Goal: Information Seeking & Learning: Learn about a topic

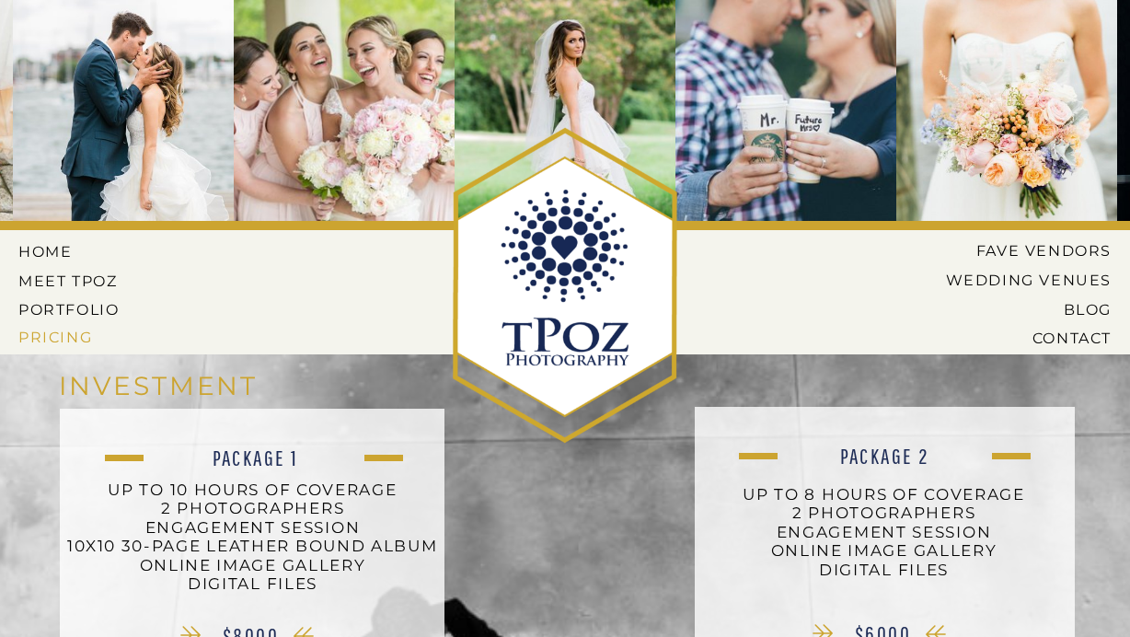
click at [39, 330] on nav "Pricing" at bounding box center [70, 337] width 105 height 17
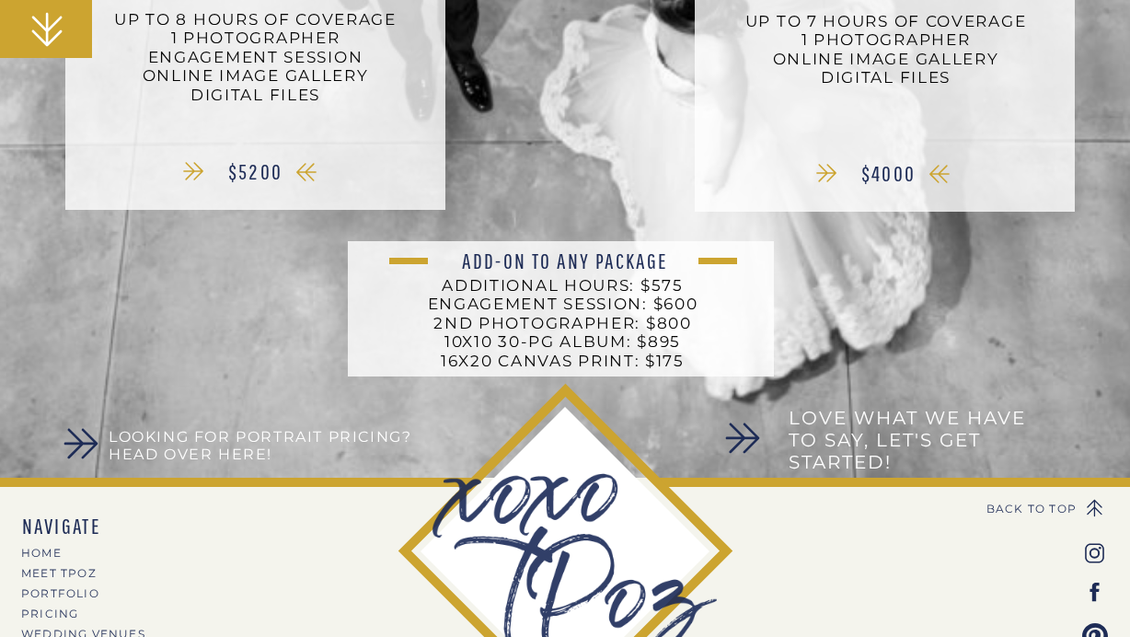
scroll to position [806, 0]
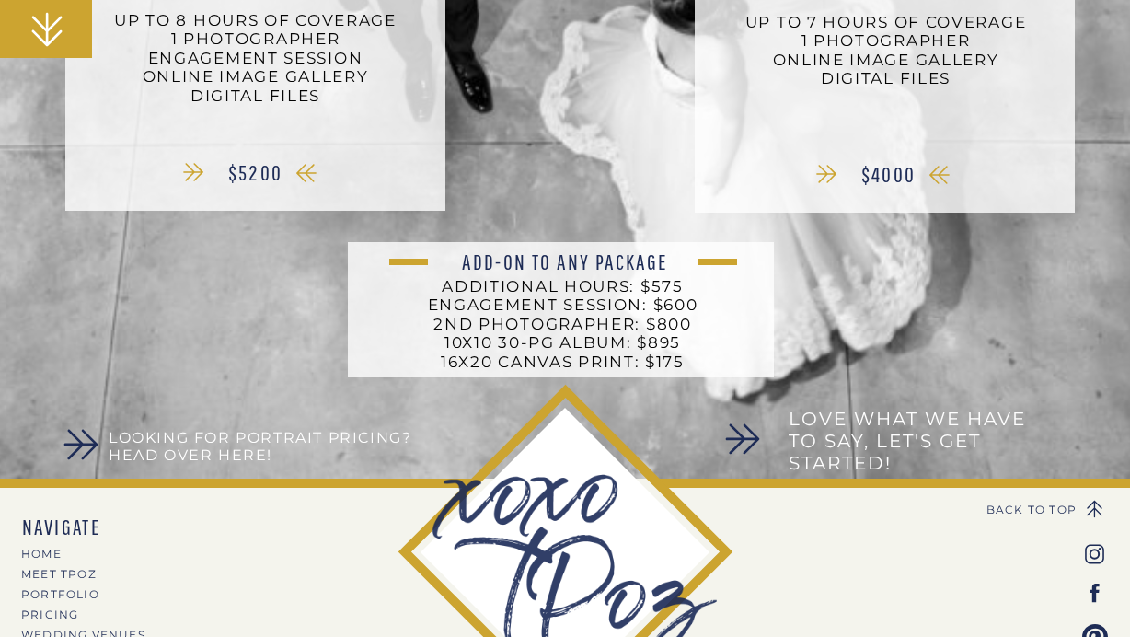
click at [191, 447] on h3 "Looking for Portrait Pricing? Head over here!" at bounding box center [272, 448] width 327 height 38
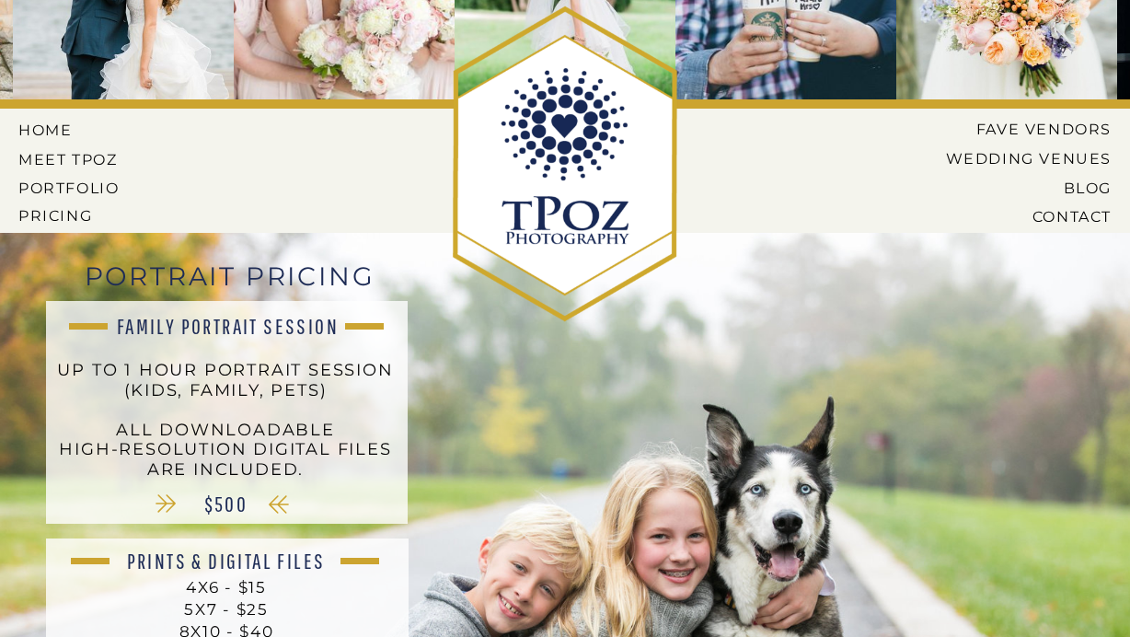
scroll to position [9, 0]
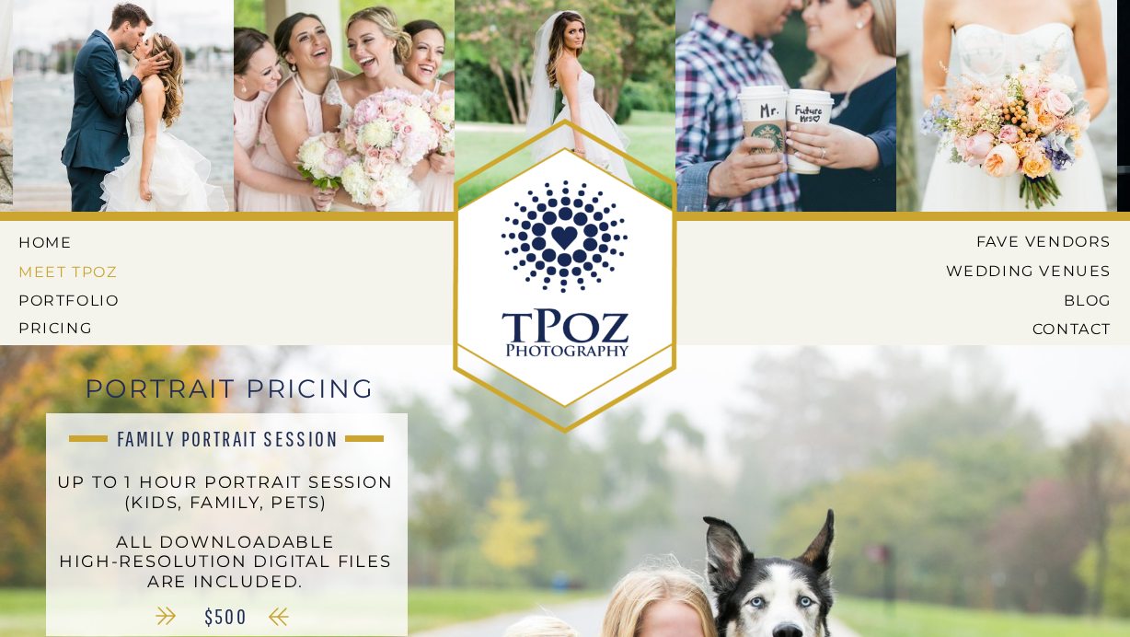
click at [70, 263] on nav "MEET tPoz" at bounding box center [68, 271] width 100 height 17
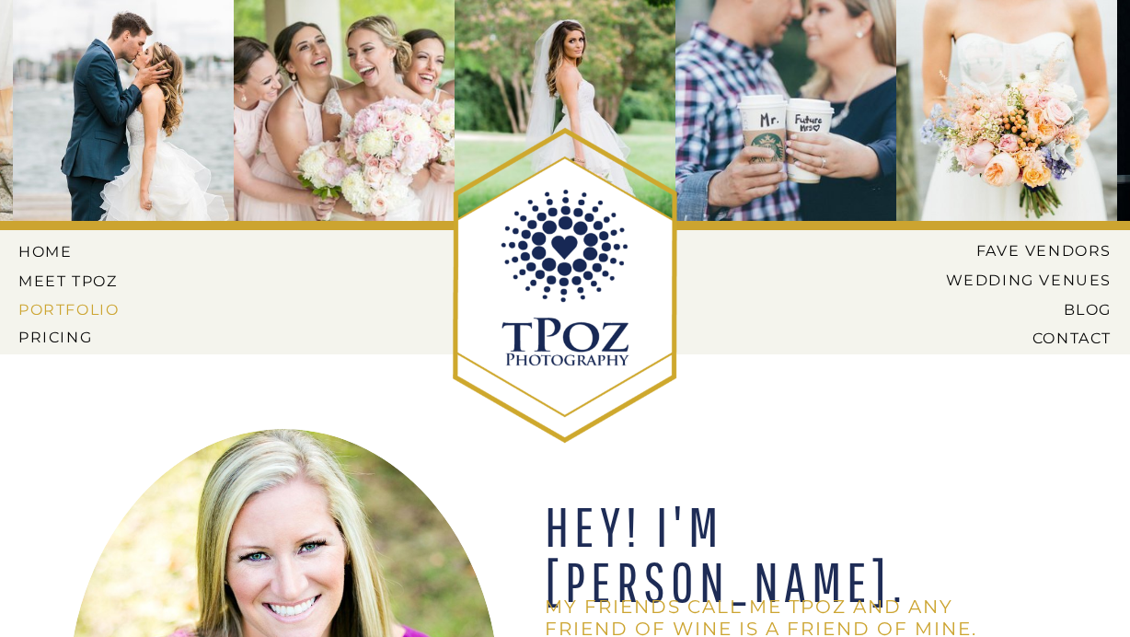
click at [58, 307] on nav "PORTFOLIO" at bounding box center [70, 309] width 105 height 17
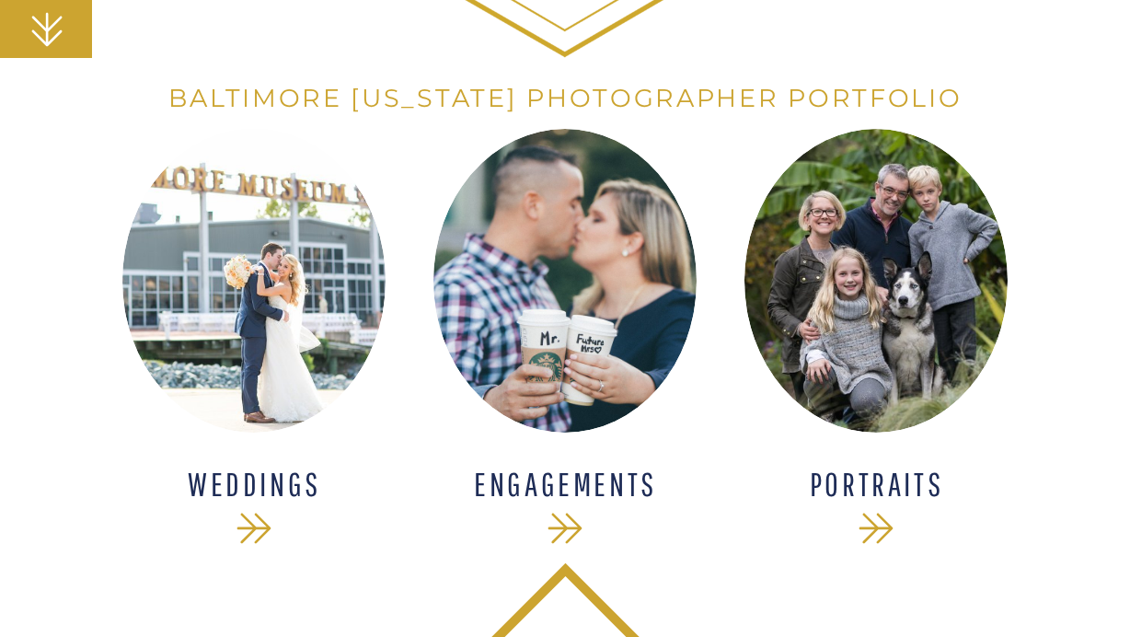
scroll to position [385, 0]
click at [954, 373] on div at bounding box center [876, 282] width 263 height 304
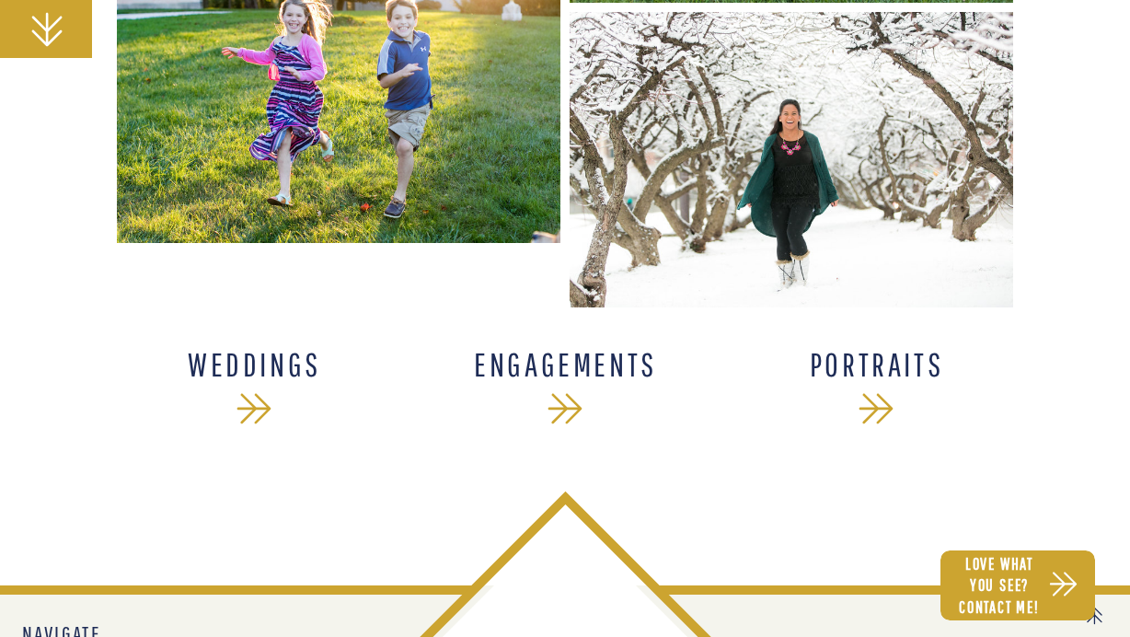
scroll to position [10683, 0]
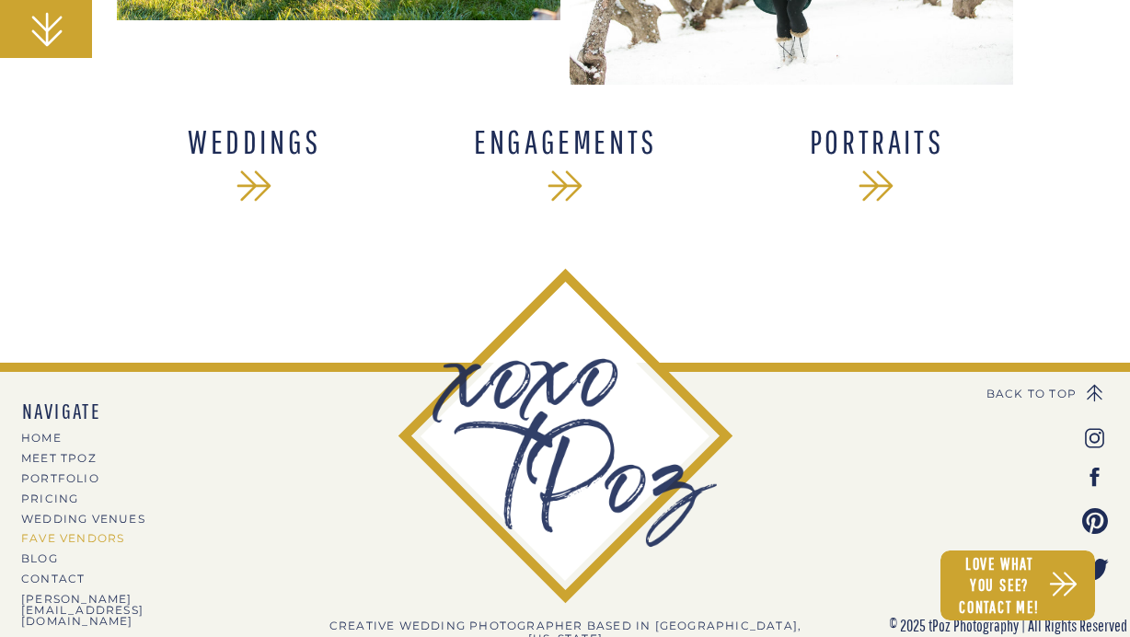
click at [76, 537] on nav "Fave Vendors" at bounding box center [101, 538] width 160 height 10
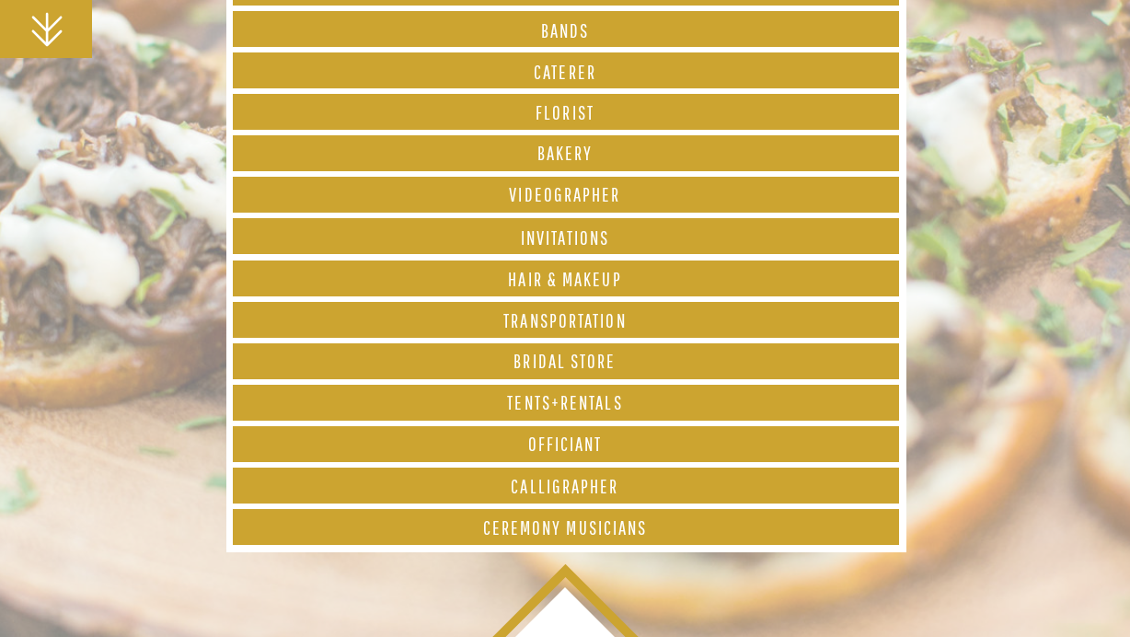
scroll to position [807, 0]
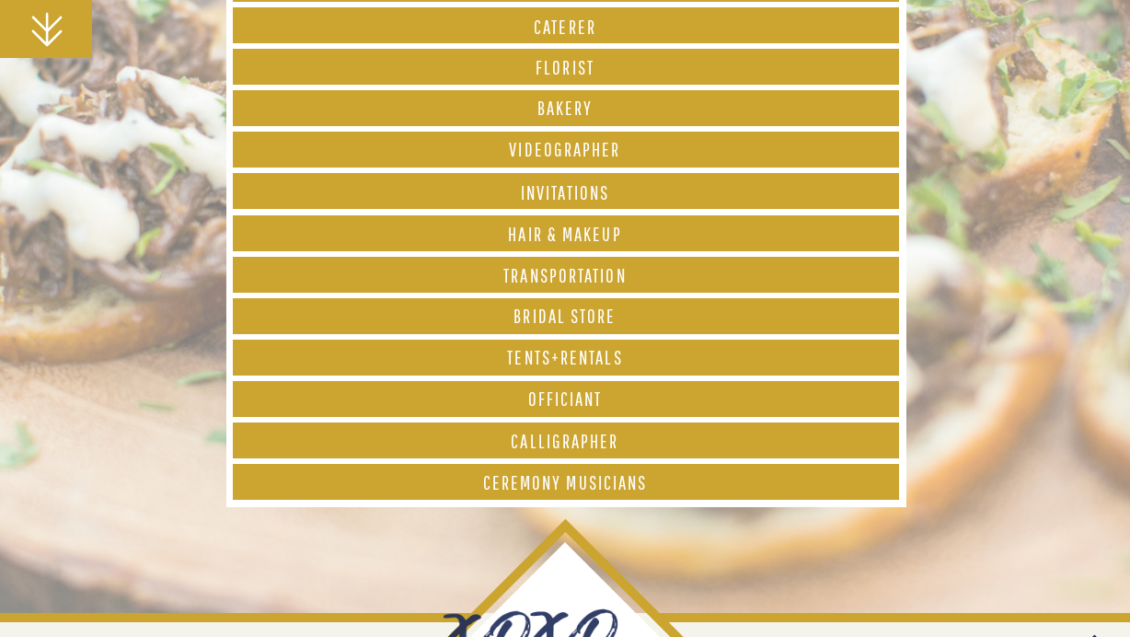
click at [353, 151] on h1 "Videographer" at bounding box center [565, 150] width 666 height 20
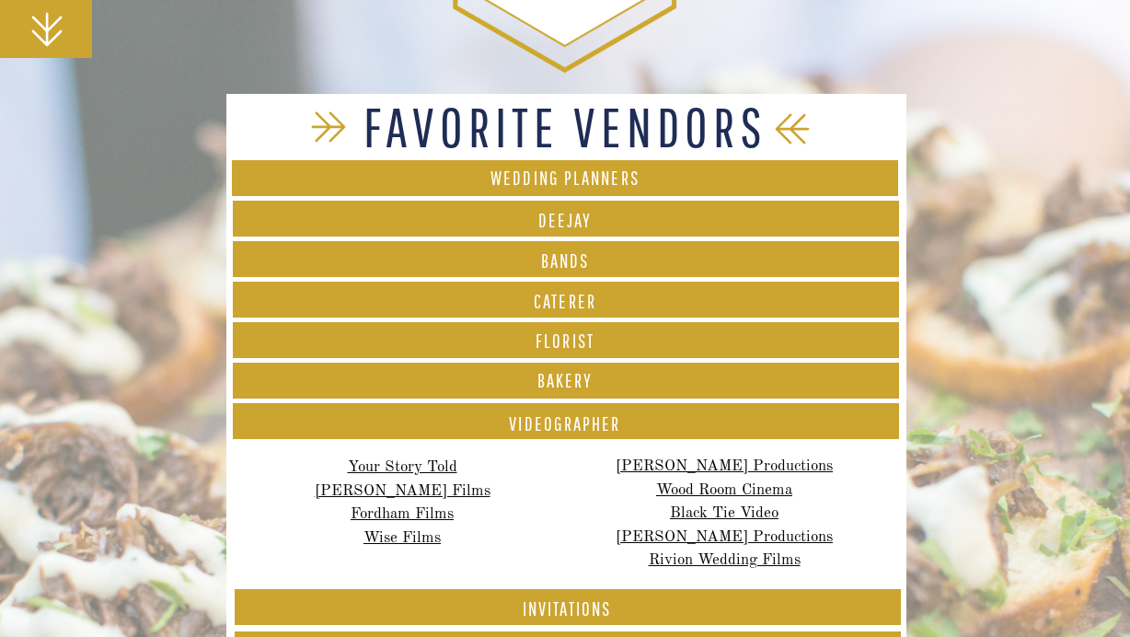
scroll to position [369, 0]
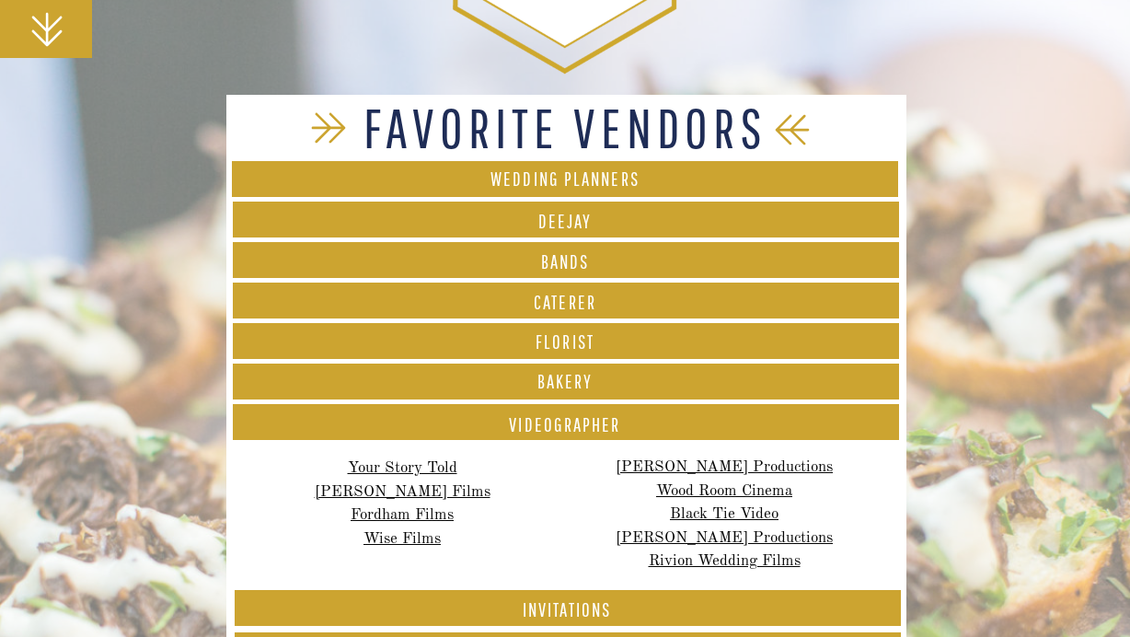
click at [340, 115] on h1 "Favorite Vendors" at bounding box center [565, 127] width 517 height 54
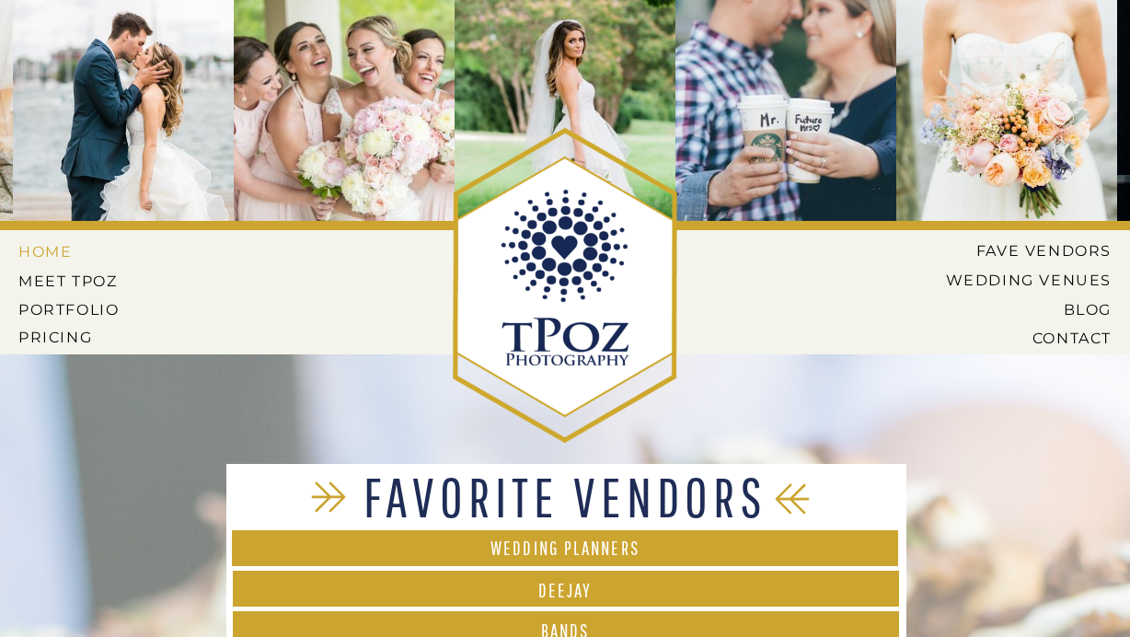
click at [53, 252] on nav "HOME" at bounding box center [59, 251] width 83 height 17
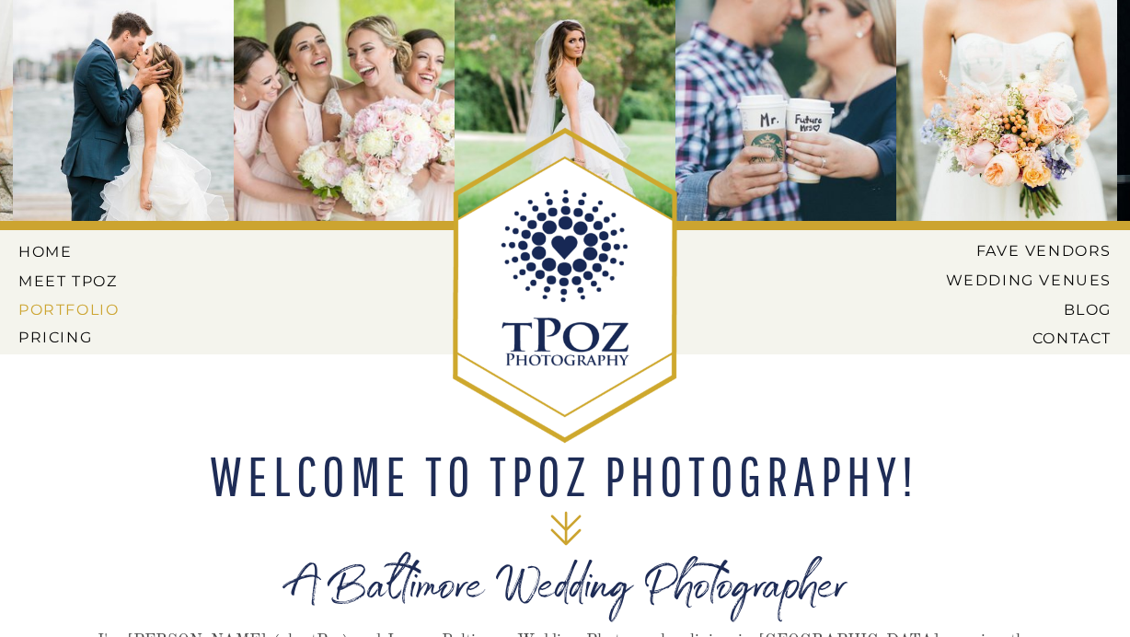
click at [66, 309] on nav "PORTFOLIO" at bounding box center [70, 309] width 105 height 17
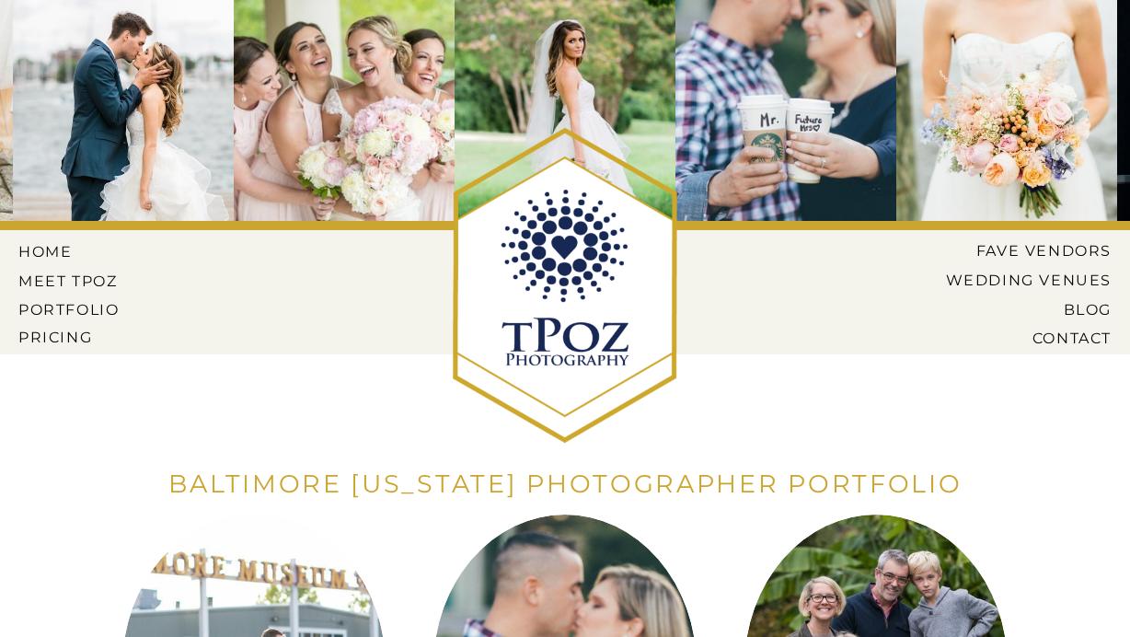
click at [52, 330] on nav "Pricing" at bounding box center [70, 337] width 105 height 17
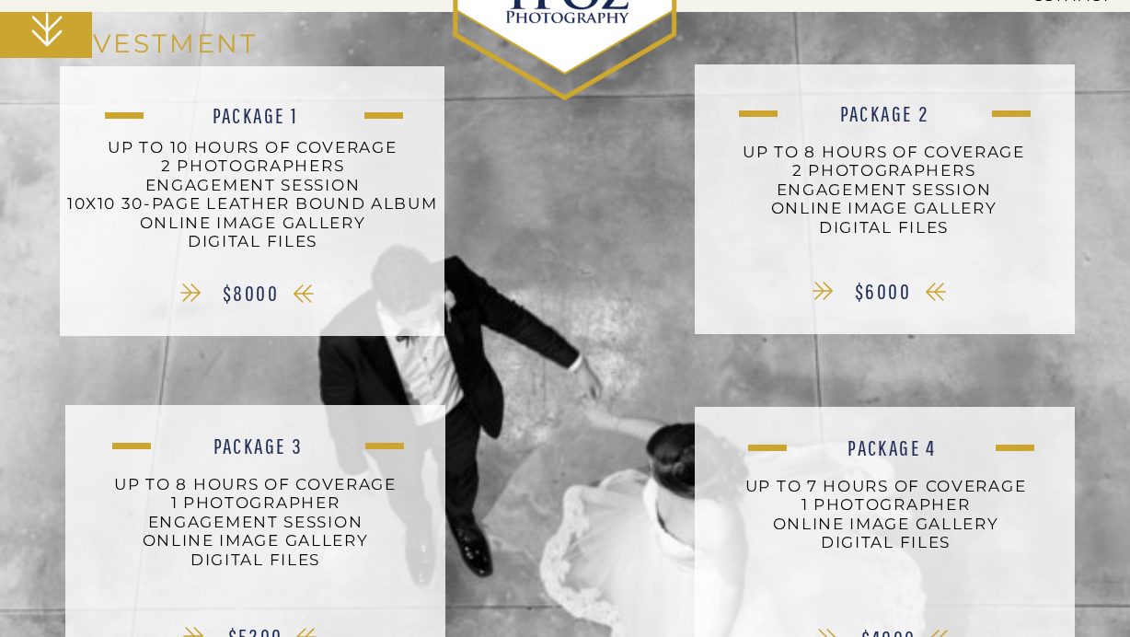
scroll to position [922, 0]
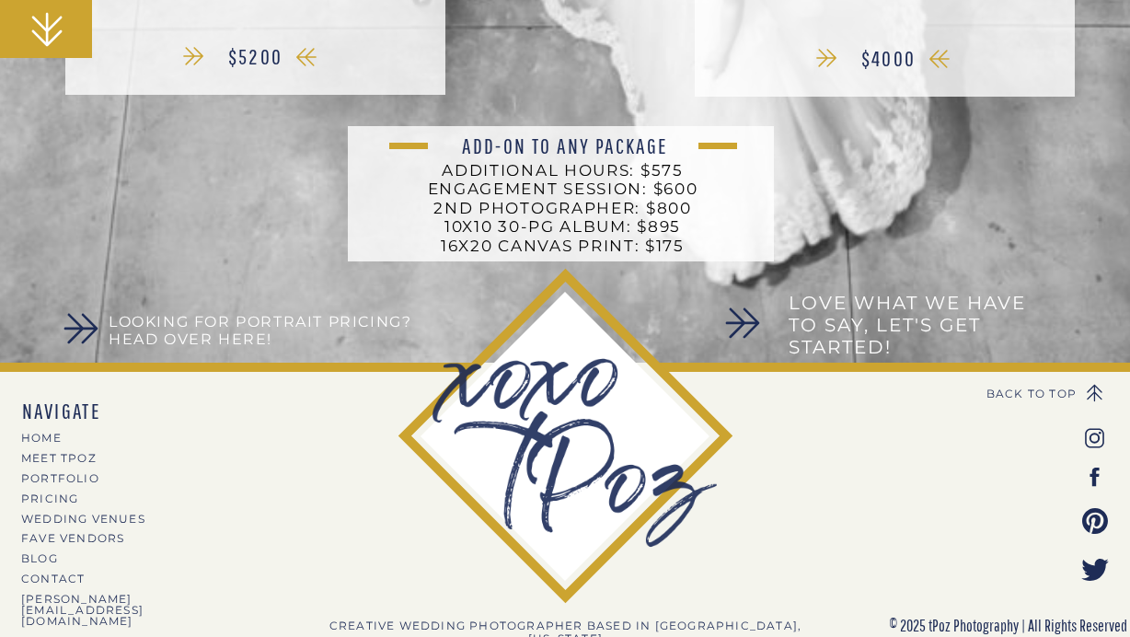
click at [141, 322] on h3 "Looking for Portrait Pricing? Head over here!" at bounding box center [272, 332] width 327 height 38
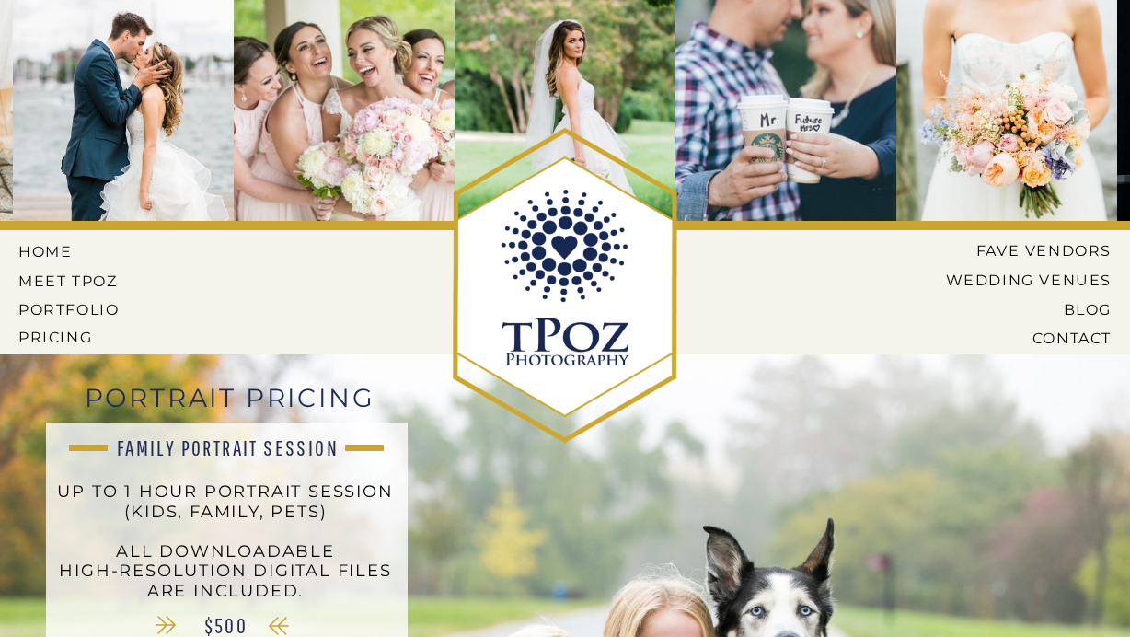
scroll to position [240, 0]
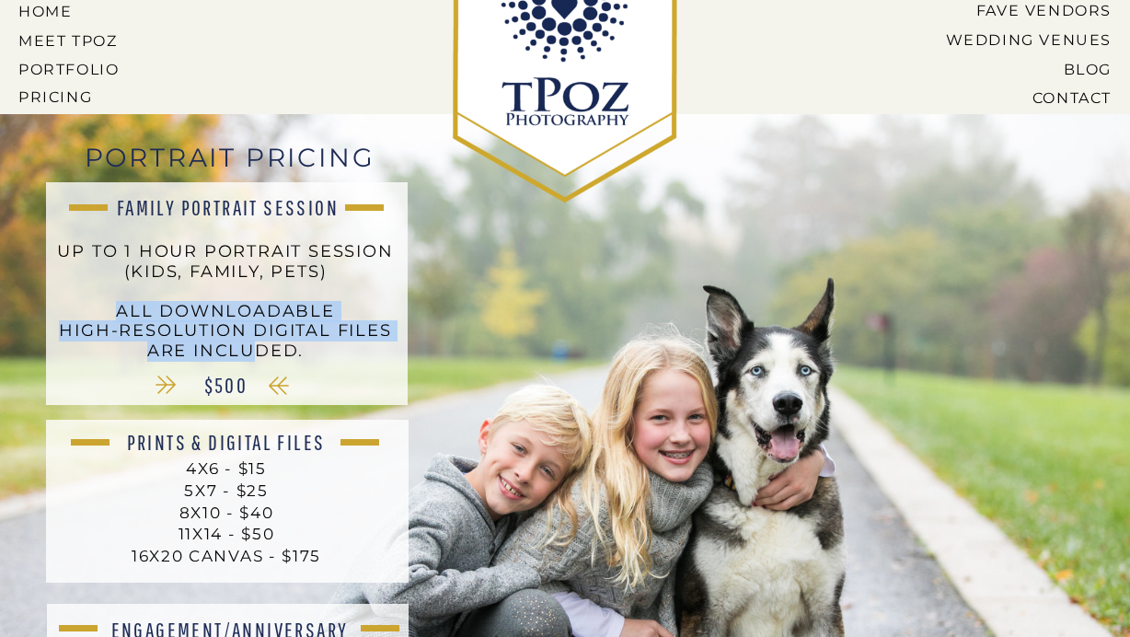
drag, startPoint x: 105, startPoint y: 303, endPoint x: 257, endPoint y: 353, distance: 160.1
click at [257, 353] on p "up to 1 hour portrait session (kids, family, pets) ALl downloadable high-resolu…" at bounding box center [226, 310] width 348 height 137
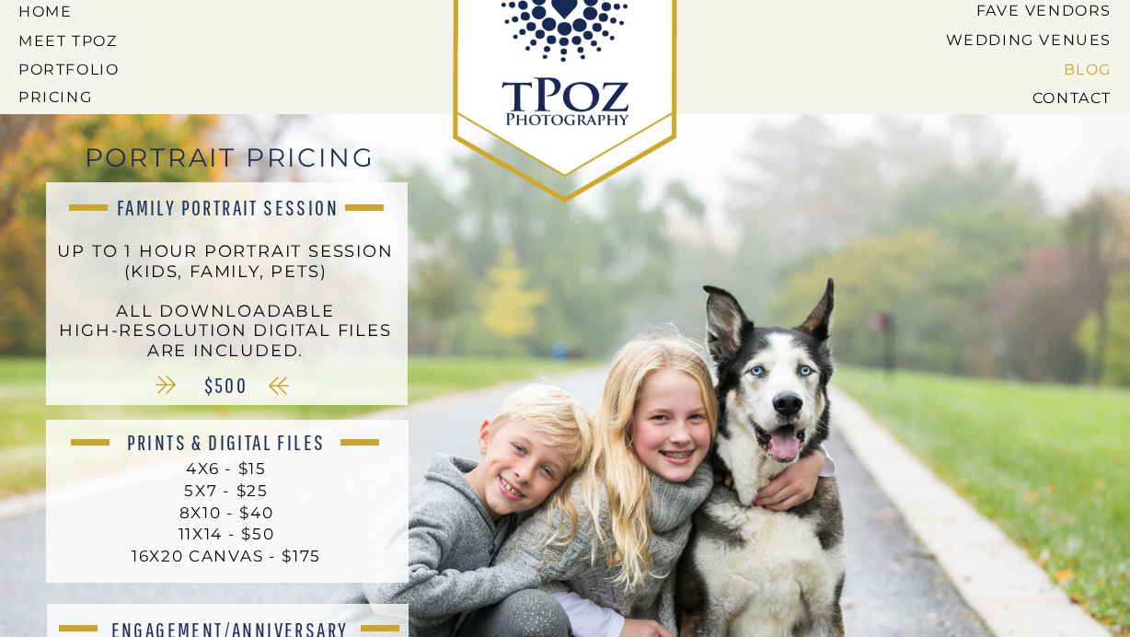
click at [1069, 76] on nav "BLOG" at bounding box center [1022, 69] width 180 height 17
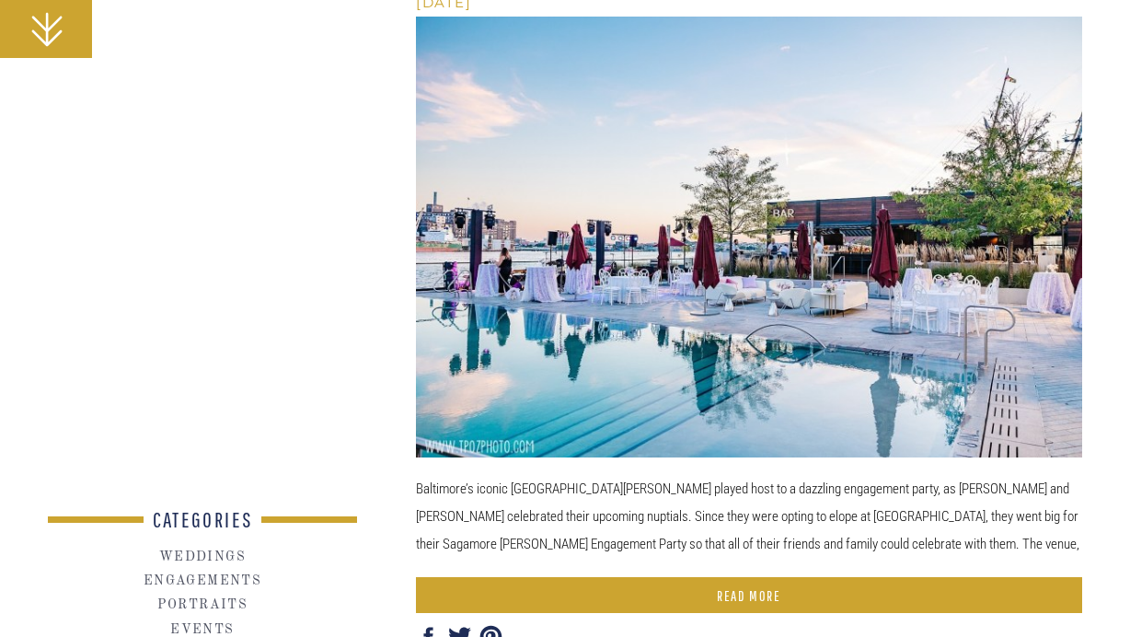
scroll to position [3099, 0]
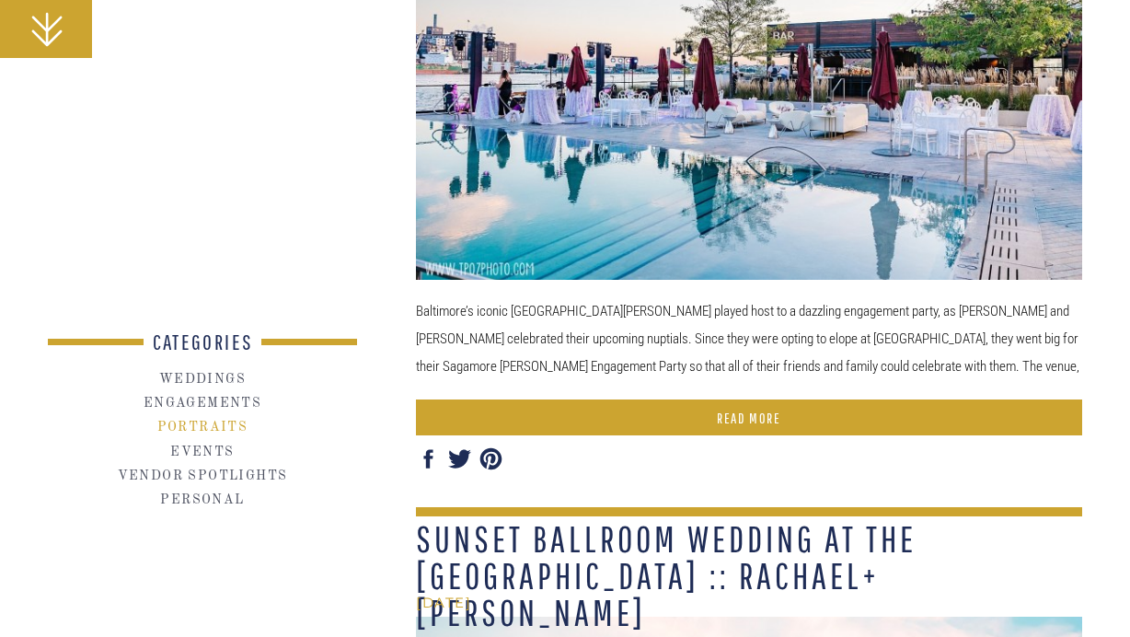
click at [234, 423] on h2 "Portraits" at bounding box center [203, 428] width 234 height 17
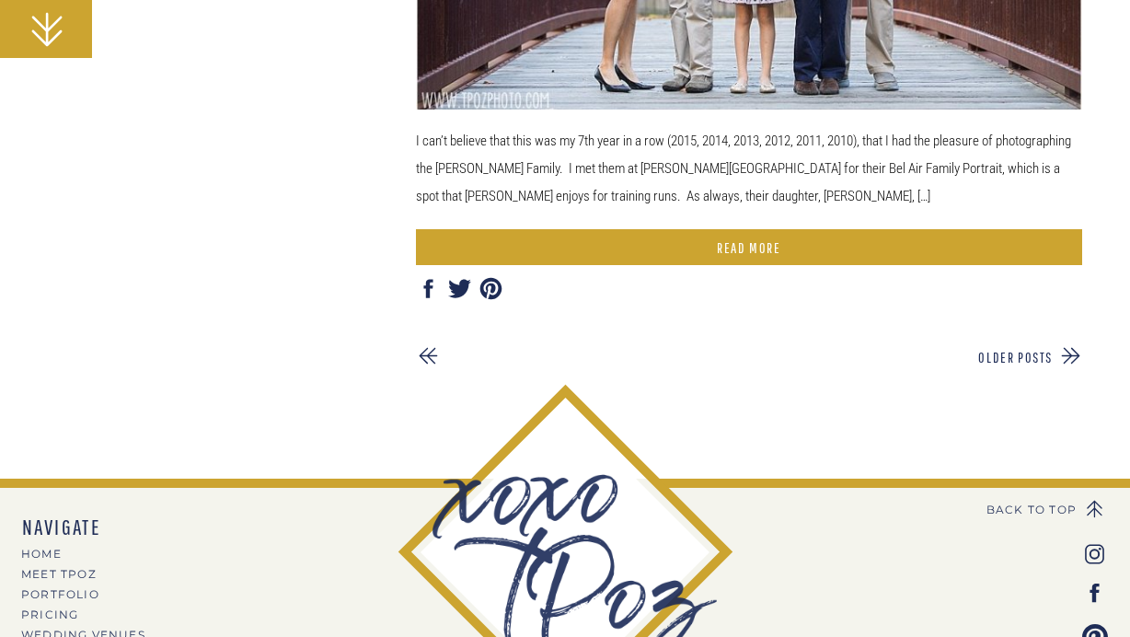
scroll to position [4956, 0]
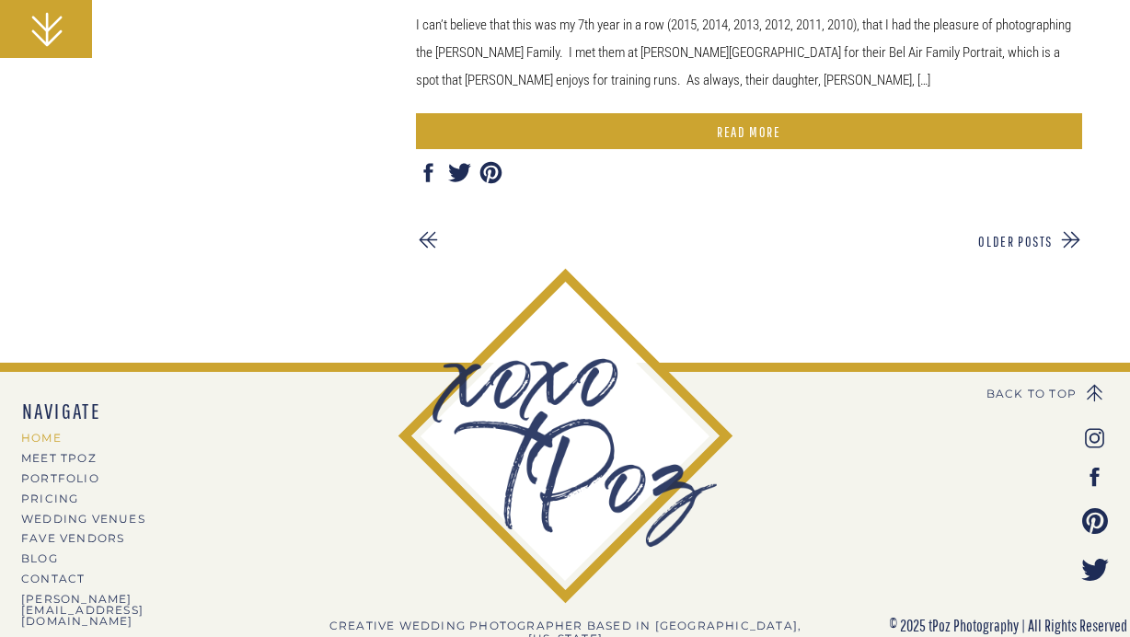
click at [39, 433] on nav "HOME" at bounding box center [101, 438] width 160 height 10
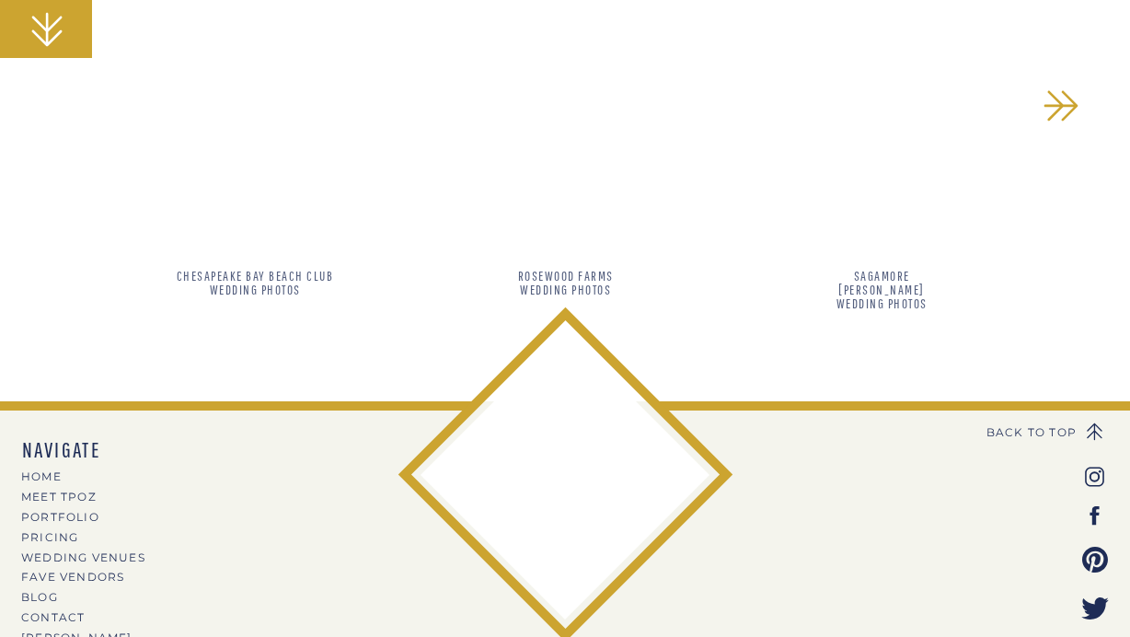
scroll to position [1852, 0]
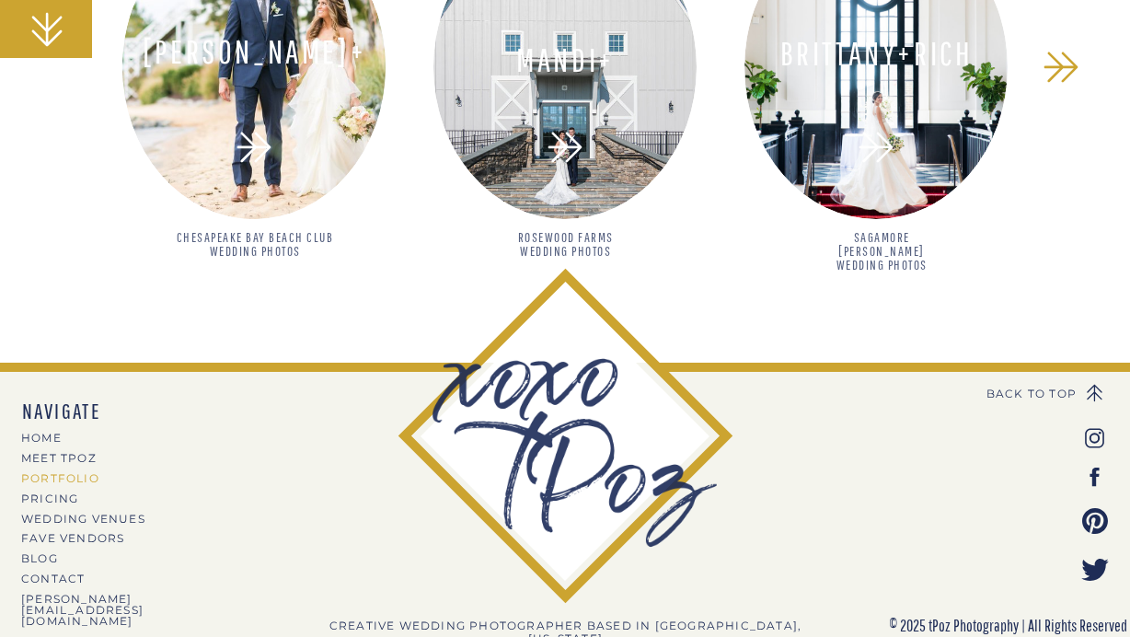
click at [32, 482] on nav "PORTFOLIO" at bounding box center [101, 478] width 160 height 10
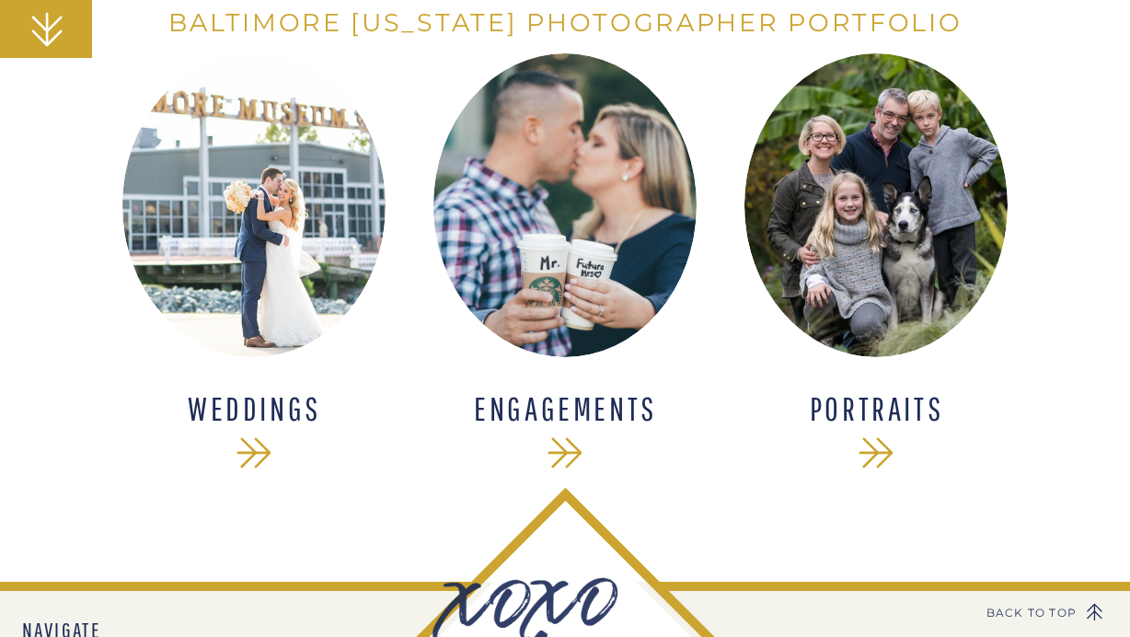
scroll to position [461, 0]
click at [825, 252] on div at bounding box center [876, 205] width 263 height 304
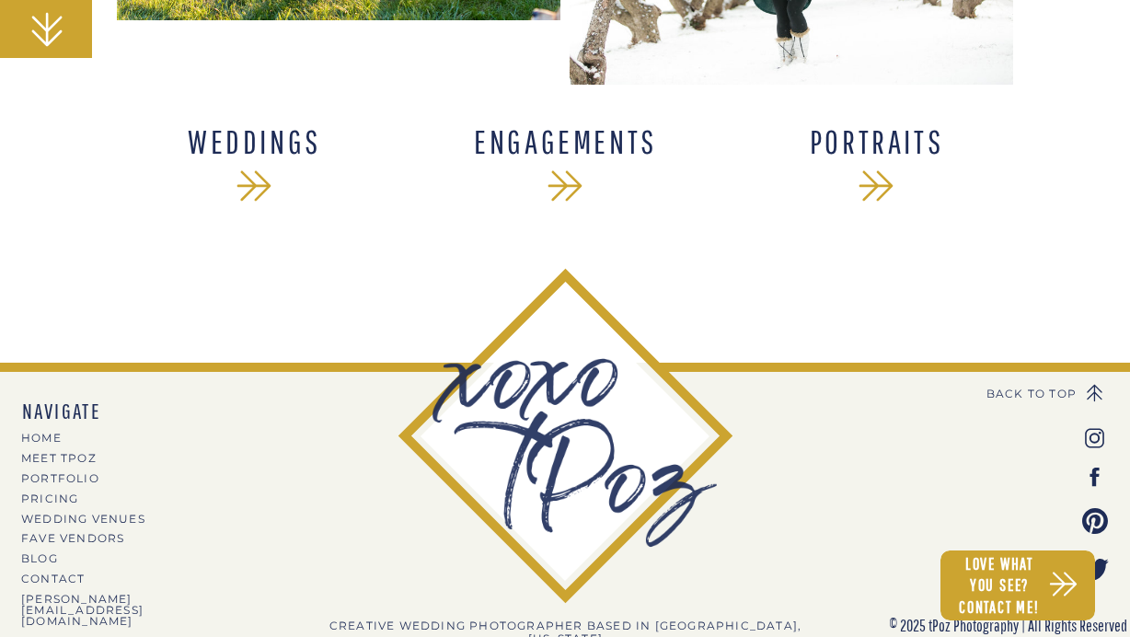
scroll to position [10681, 0]
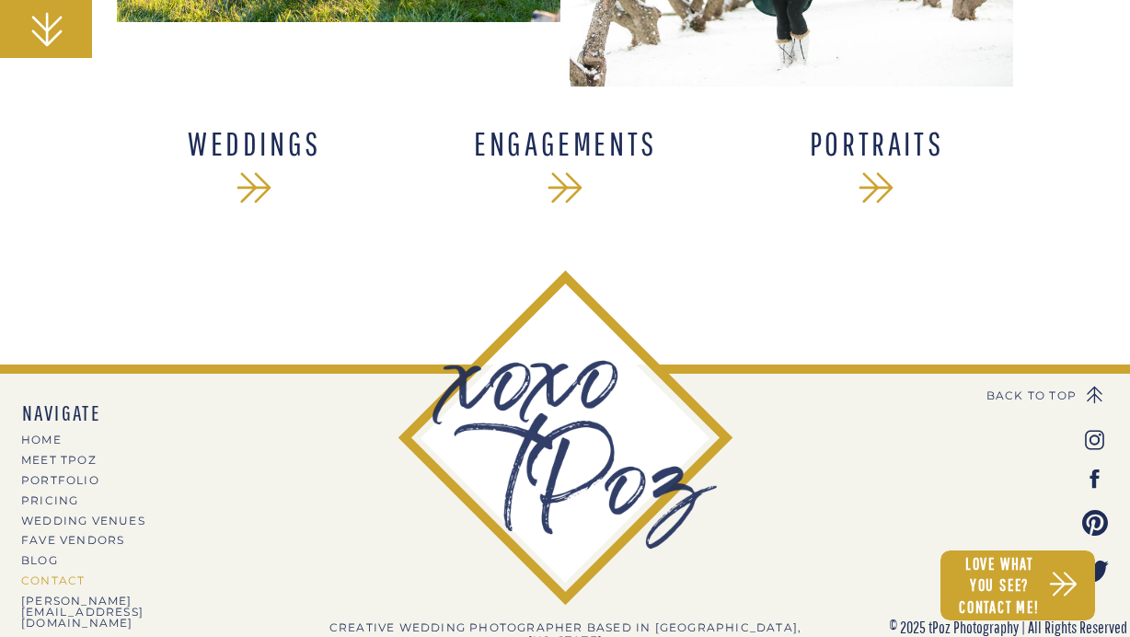
click at [43, 580] on nav "CONTACT" at bounding box center [123, 580] width 204 height 10
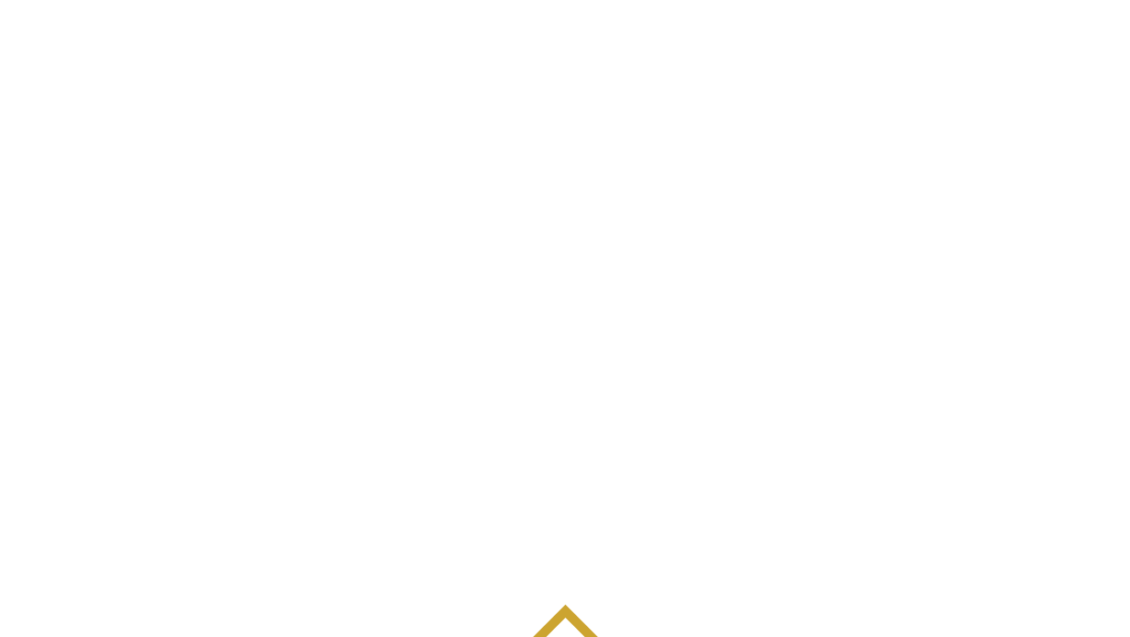
scroll to position [1029, 0]
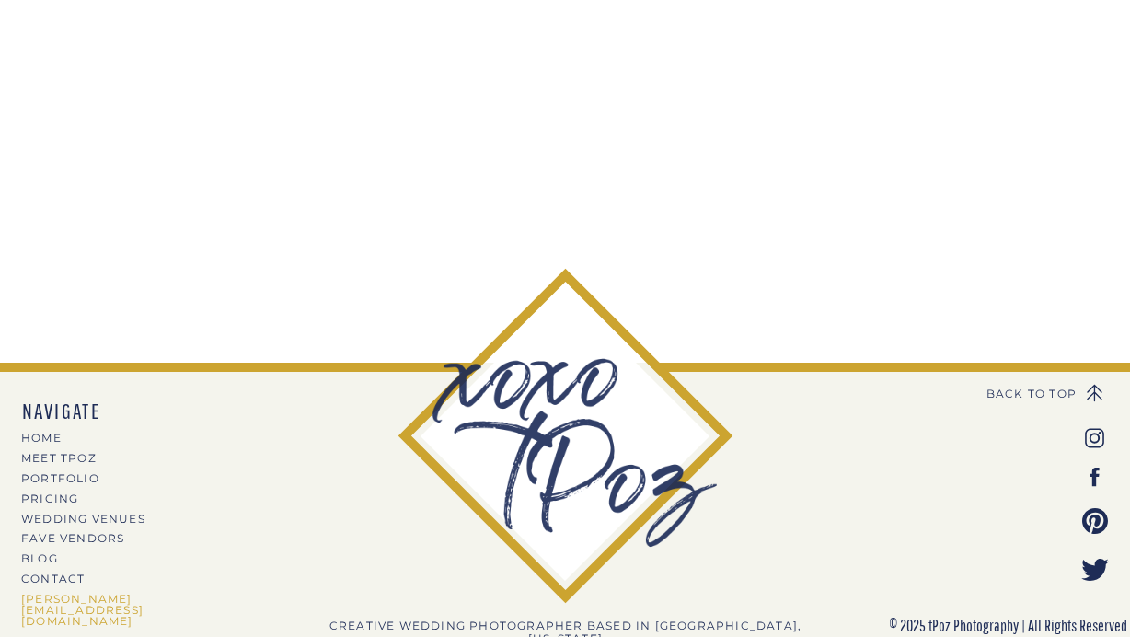
drag, startPoint x: 196, startPoint y: 601, endPoint x: 234, endPoint y: 526, distance: 84.4
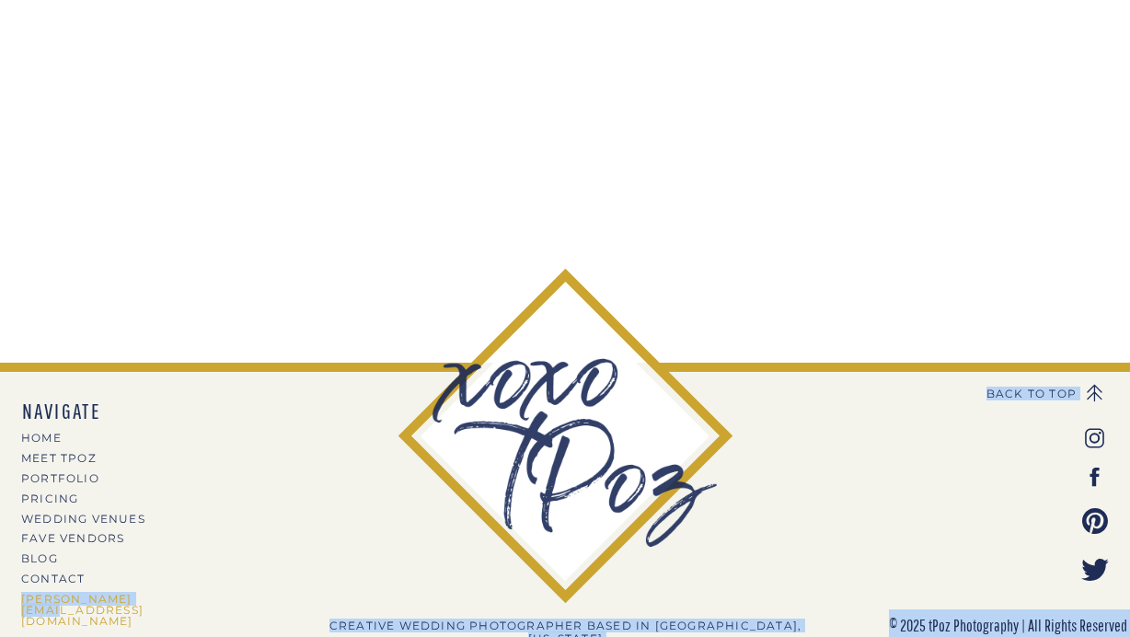
drag, startPoint x: 227, startPoint y: 605, endPoint x: 180, endPoint y: 594, distance: 48.2
